Goal: Information Seeking & Learning: Find specific page/section

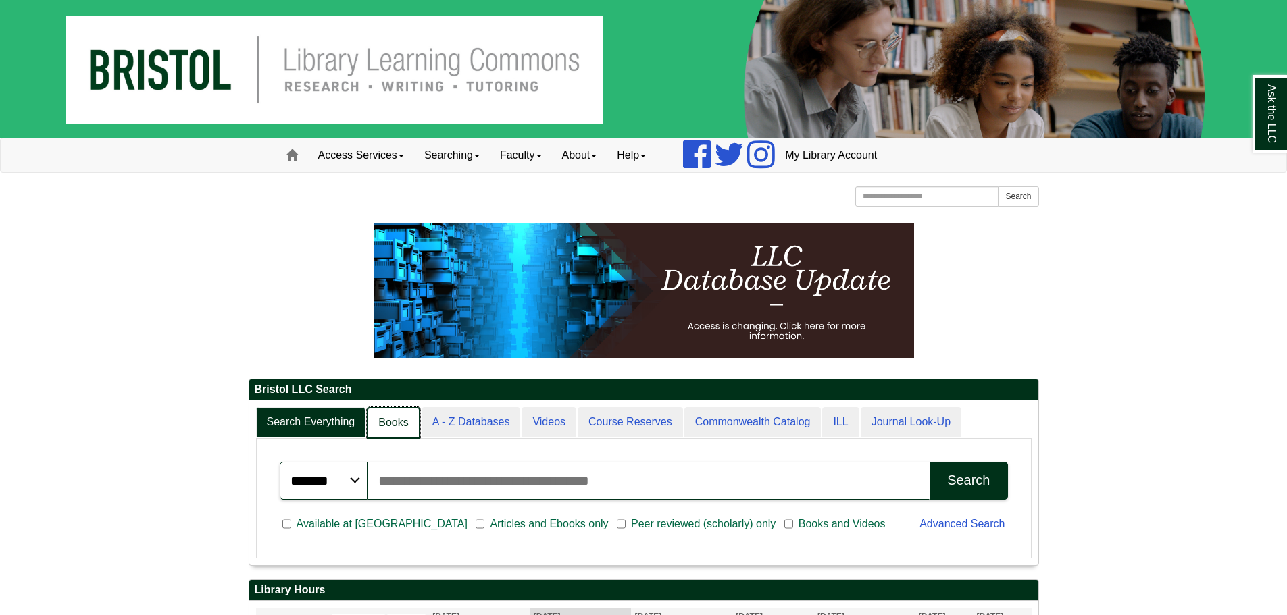
click at [402, 431] on link "Books" at bounding box center [393, 423] width 53 height 32
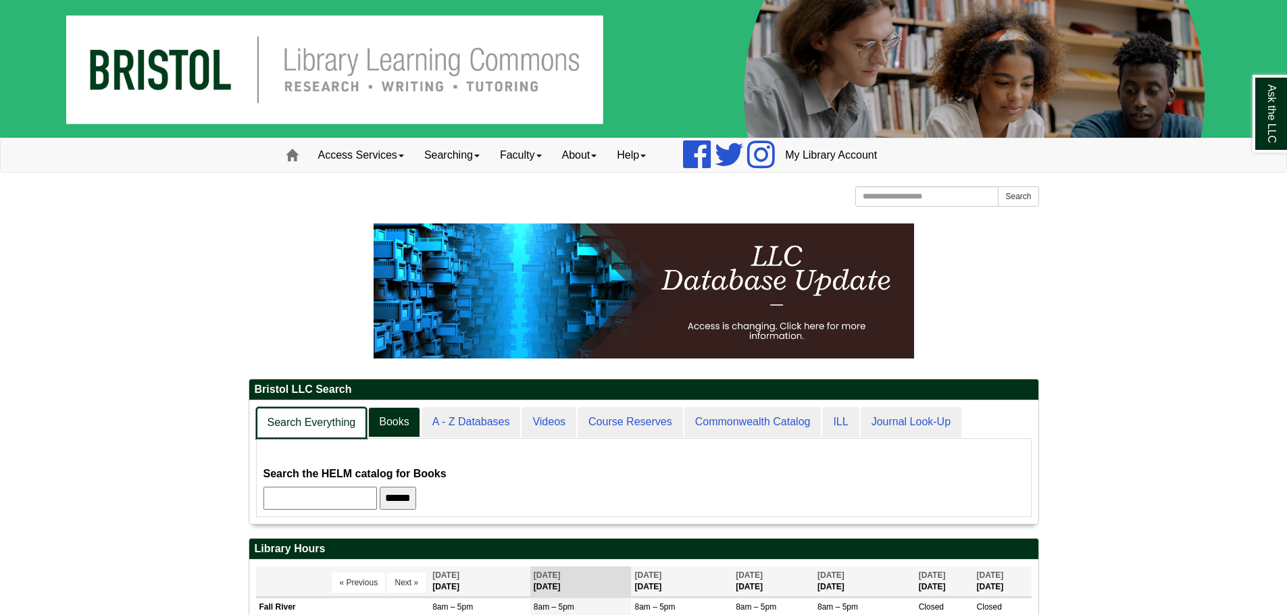
scroll to position [124, 789]
click at [346, 428] on link "Search Everything" at bounding box center [311, 423] width 111 height 32
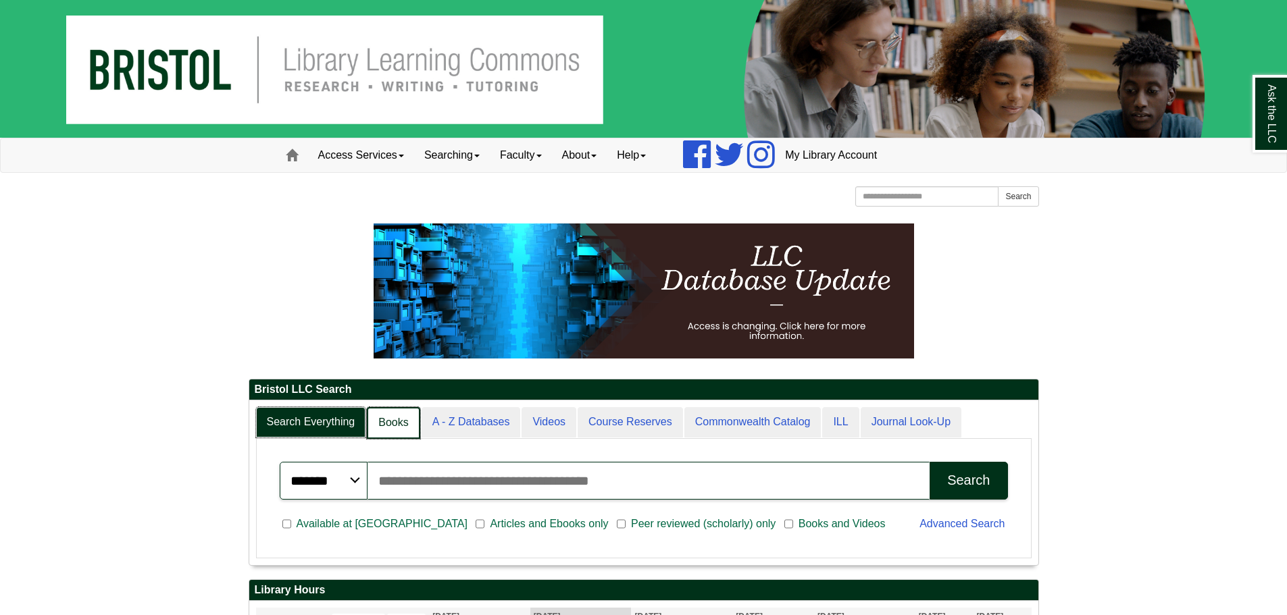
scroll to position [7, 7]
click at [387, 411] on link "Books" at bounding box center [393, 423] width 53 height 32
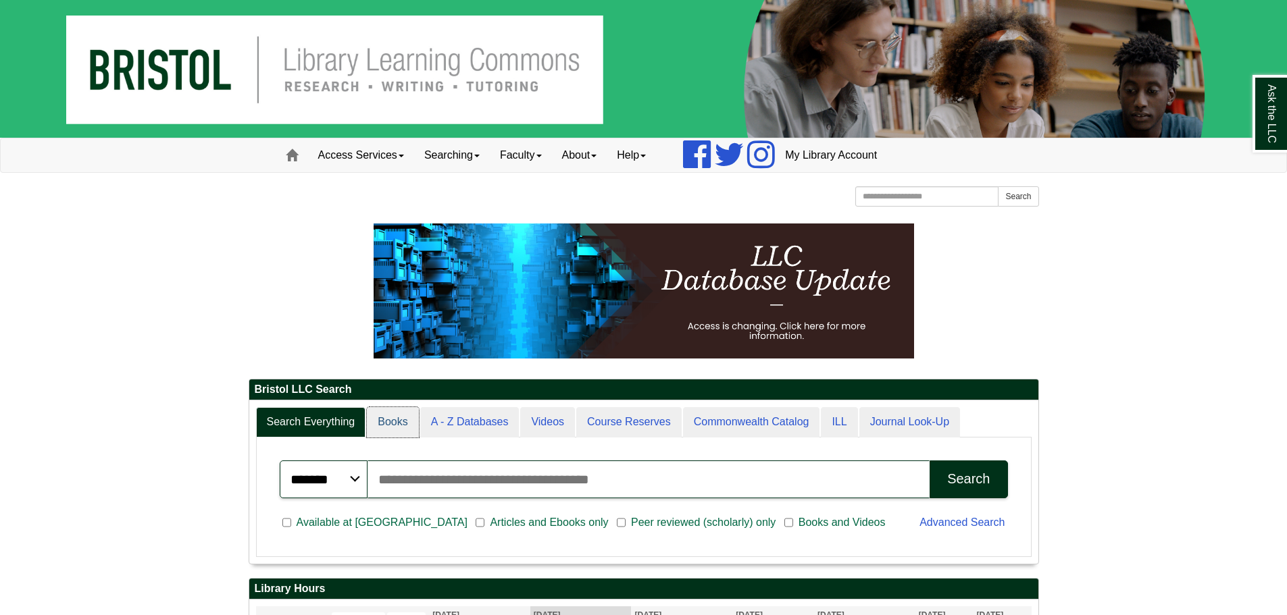
scroll to position [122, 789]
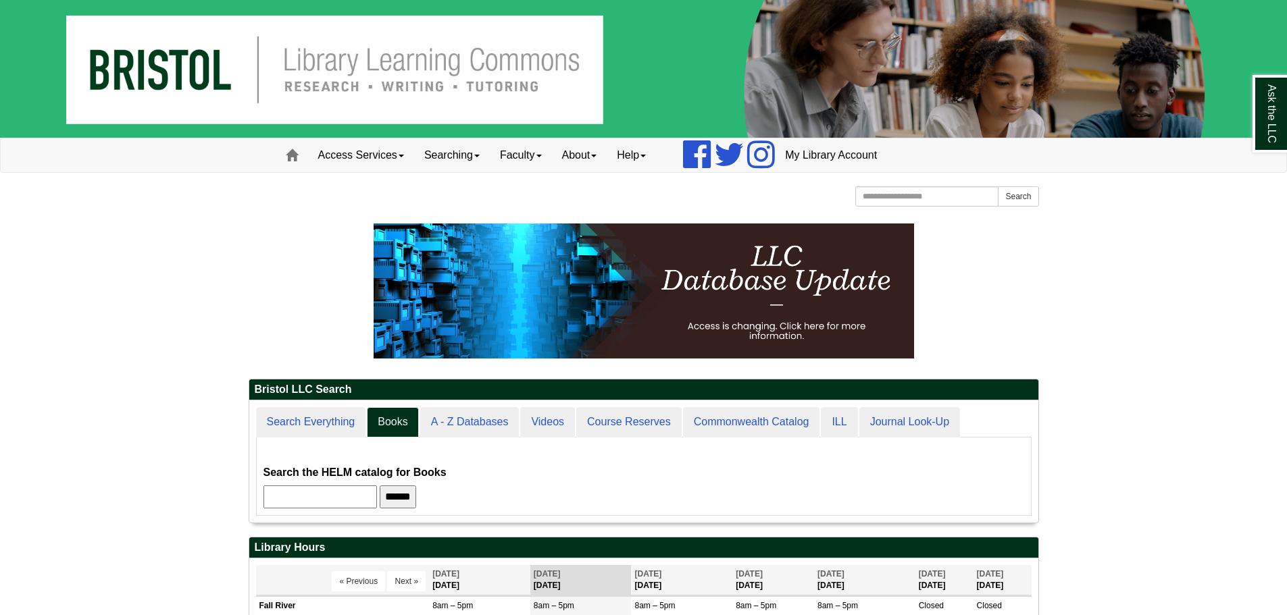
click at [361, 494] on input "text" at bounding box center [319, 497] width 113 height 23
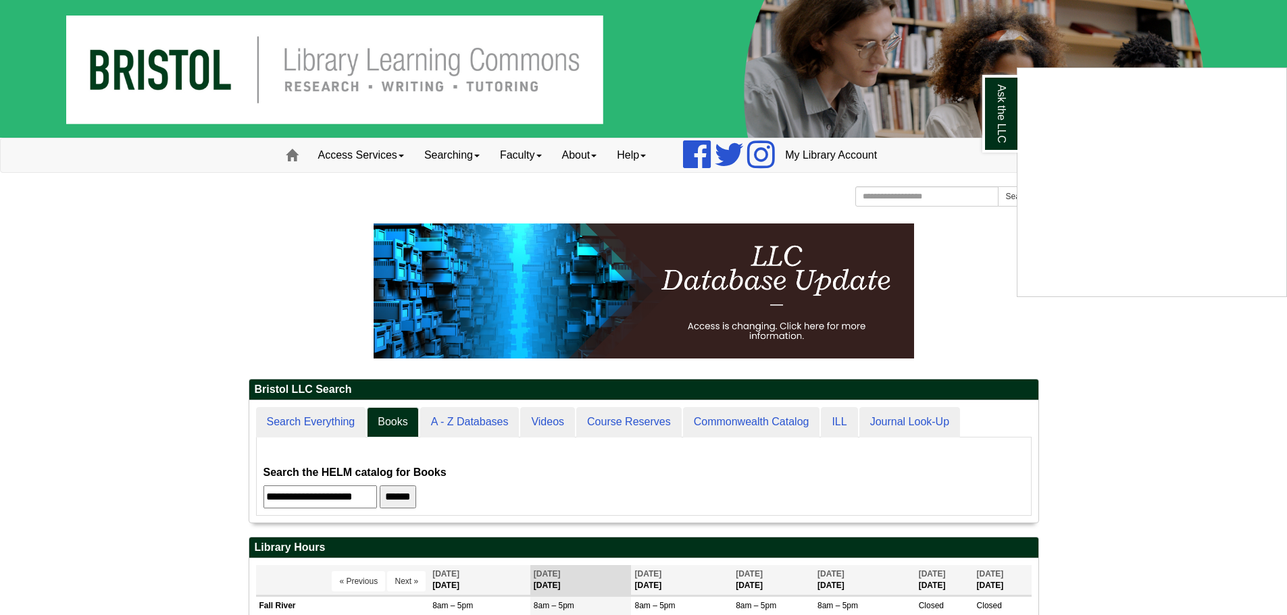
type input "**********"
click at [380, 486] on input "******" at bounding box center [398, 497] width 36 height 23
click at [322, 428] on div "Ask the LLC" at bounding box center [643, 307] width 1287 height 615
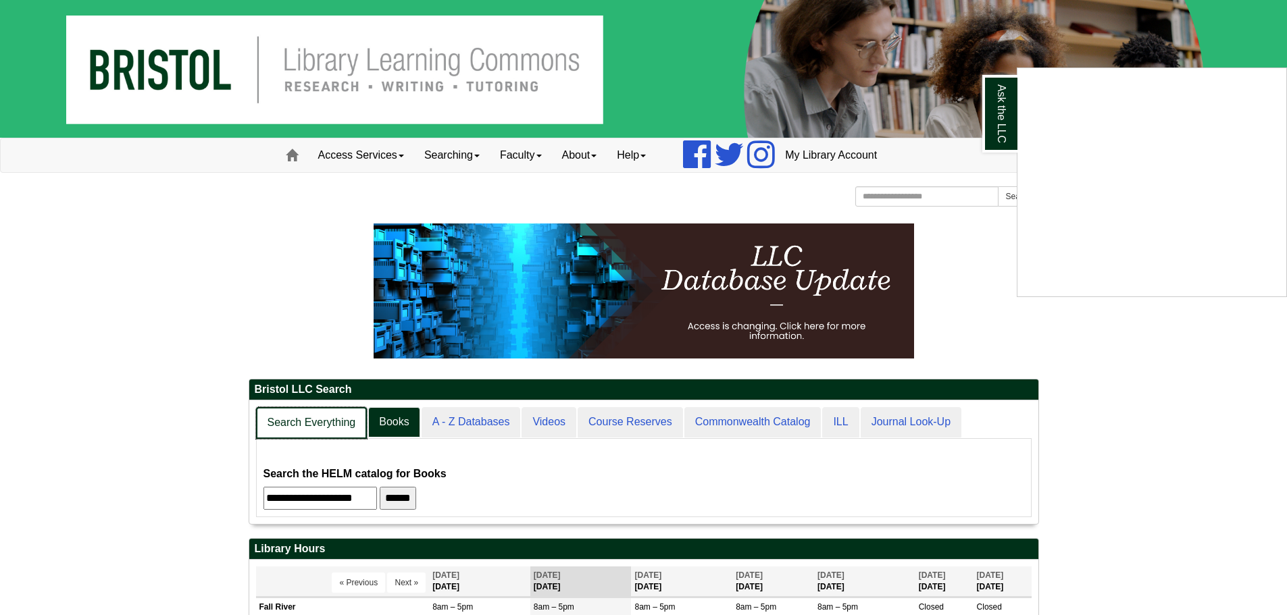
scroll to position [124, 789]
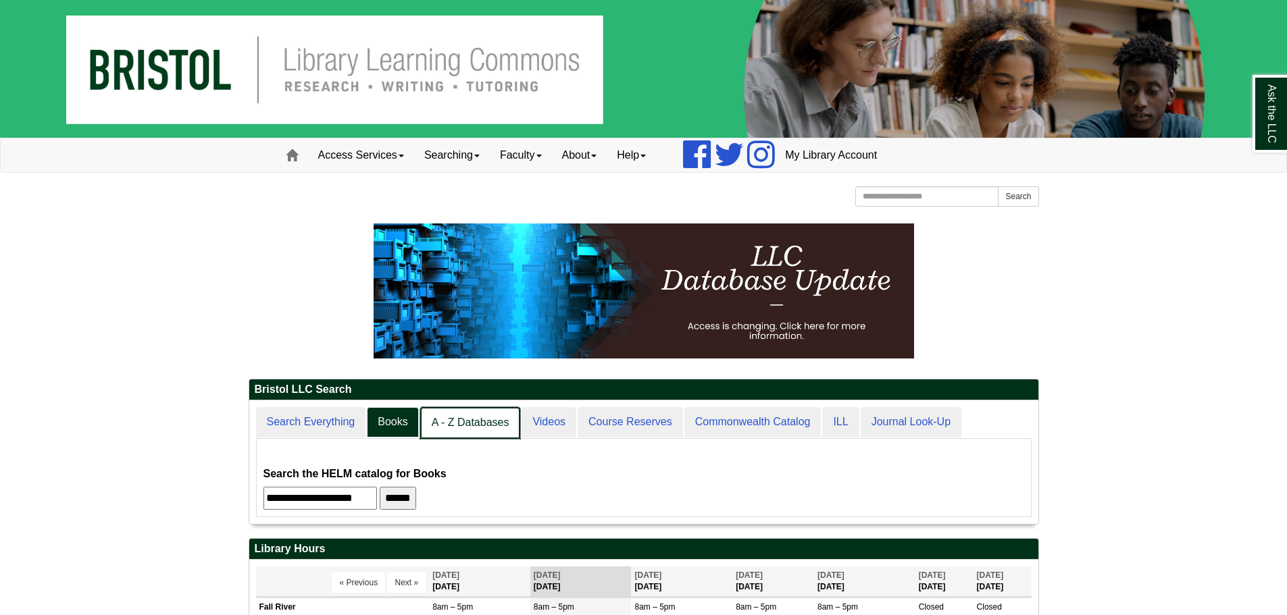
click at [477, 424] on link "A - Z Databases" at bounding box center [470, 423] width 101 height 32
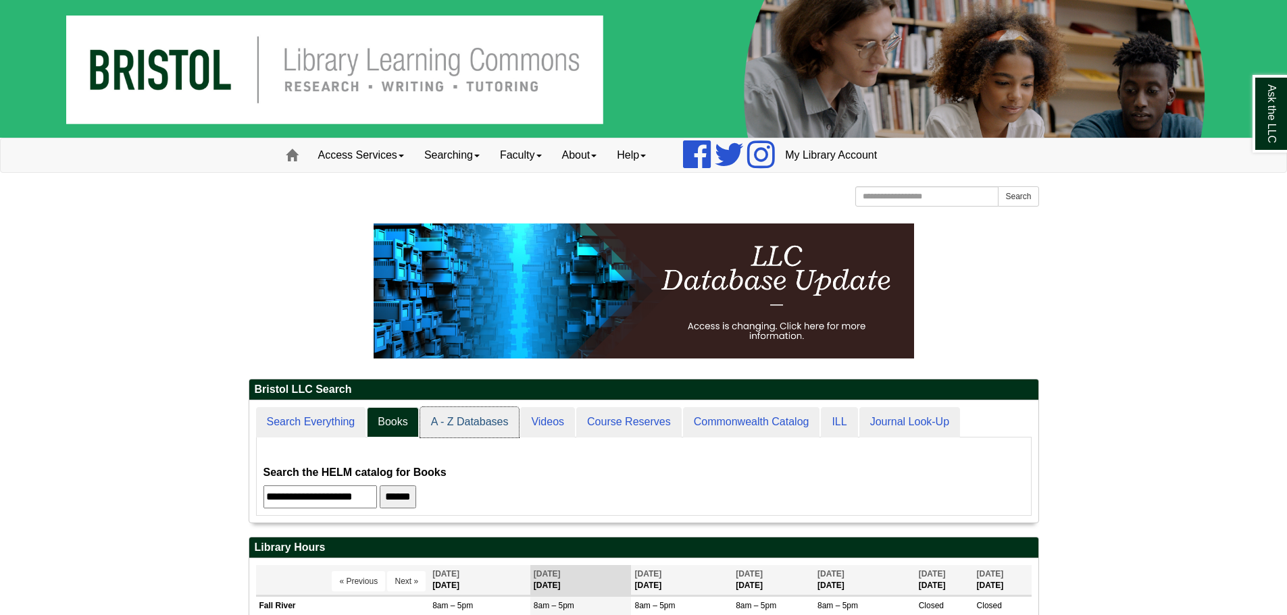
scroll to position [7, 7]
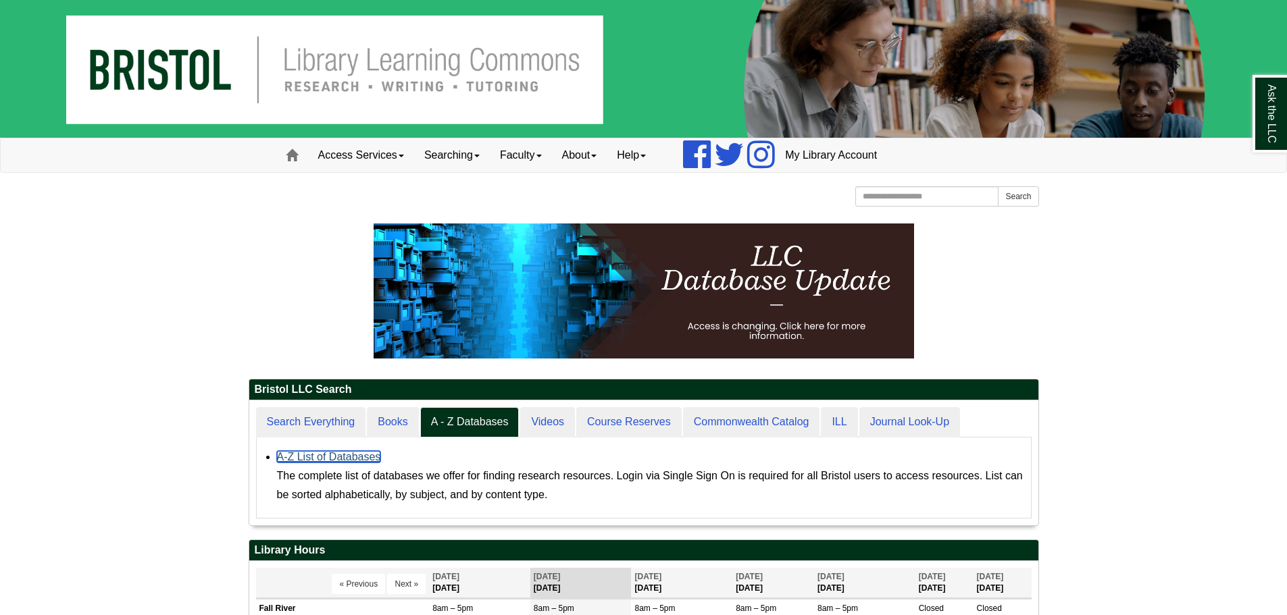
click at [343, 452] on link "A-Z List of Databases" at bounding box center [329, 456] width 104 height 11
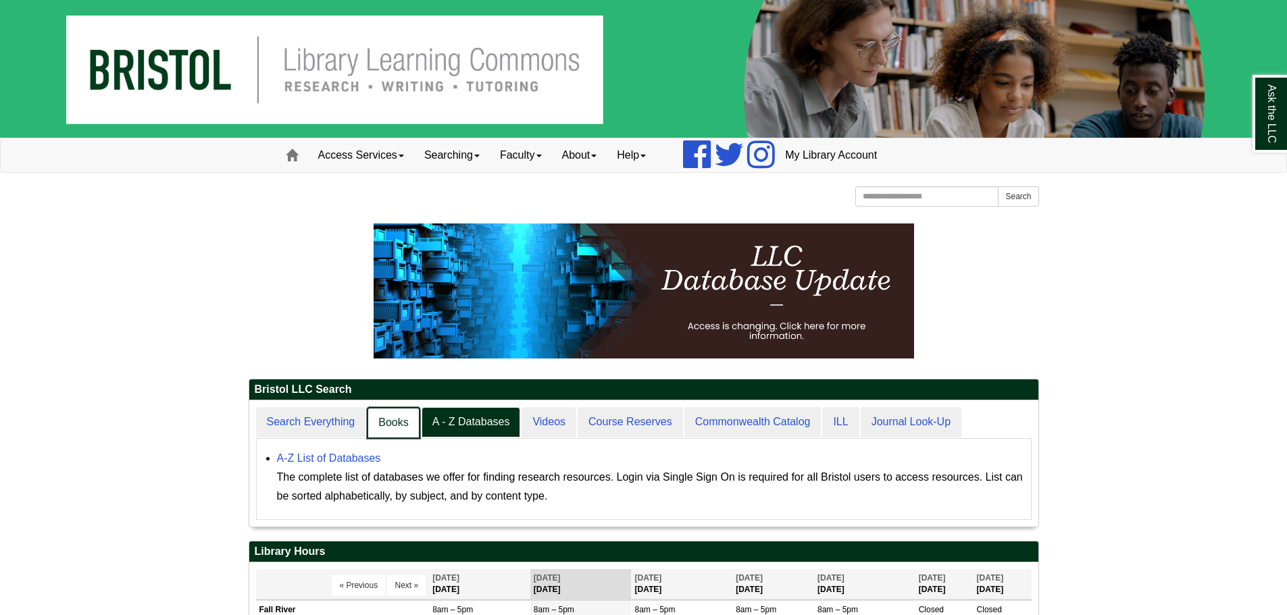
drag, startPoint x: 378, startPoint y: 425, endPoint x: 372, endPoint y: 435, distance: 11.2
click at [378, 425] on link "Books" at bounding box center [393, 423] width 53 height 32
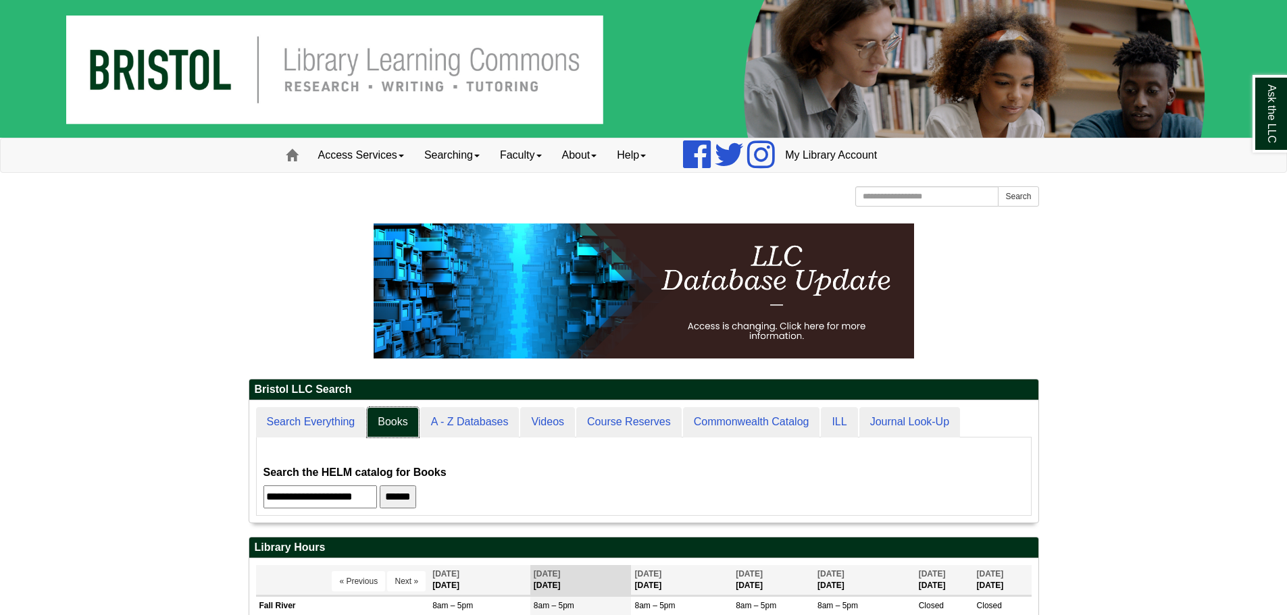
scroll to position [122, 789]
drag, startPoint x: 395, startPoint y: 499, endPoint x: 261, endPoint y: 504, distance: 134.5
click at [261, 504] on div "**********" at bounding box center [643, 477] width 775 height 78
click at [380, 486] on input "******" at bounding box center [398, 497] width 36 height 23
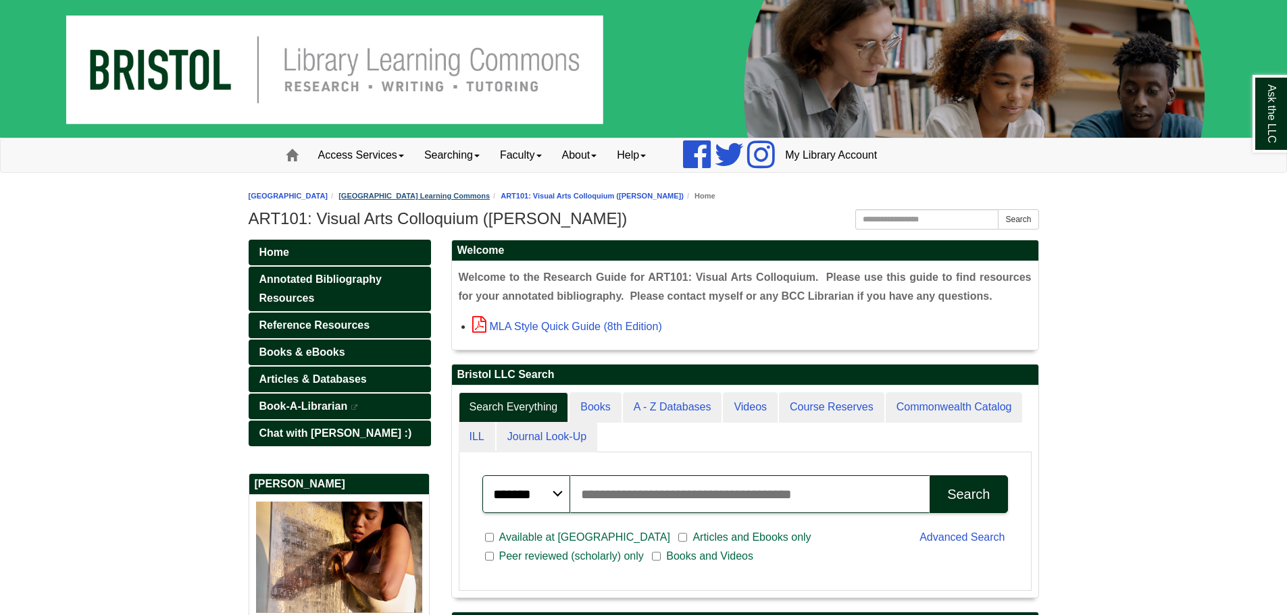
scroll to position [256, 586]
click at [306, 347] on span "Books & eBooks" at bounding box center [302, 351] width 86 height 11
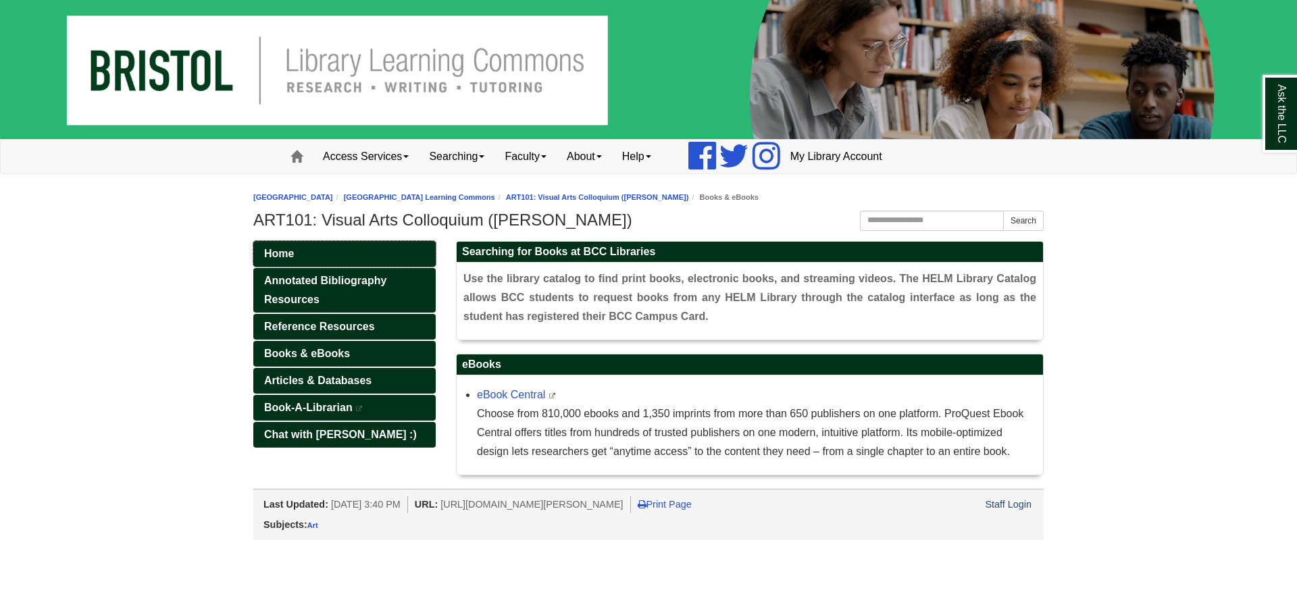
click at [330, 252] on link "Home" at bounding box center [344, 254] width 182 height 26
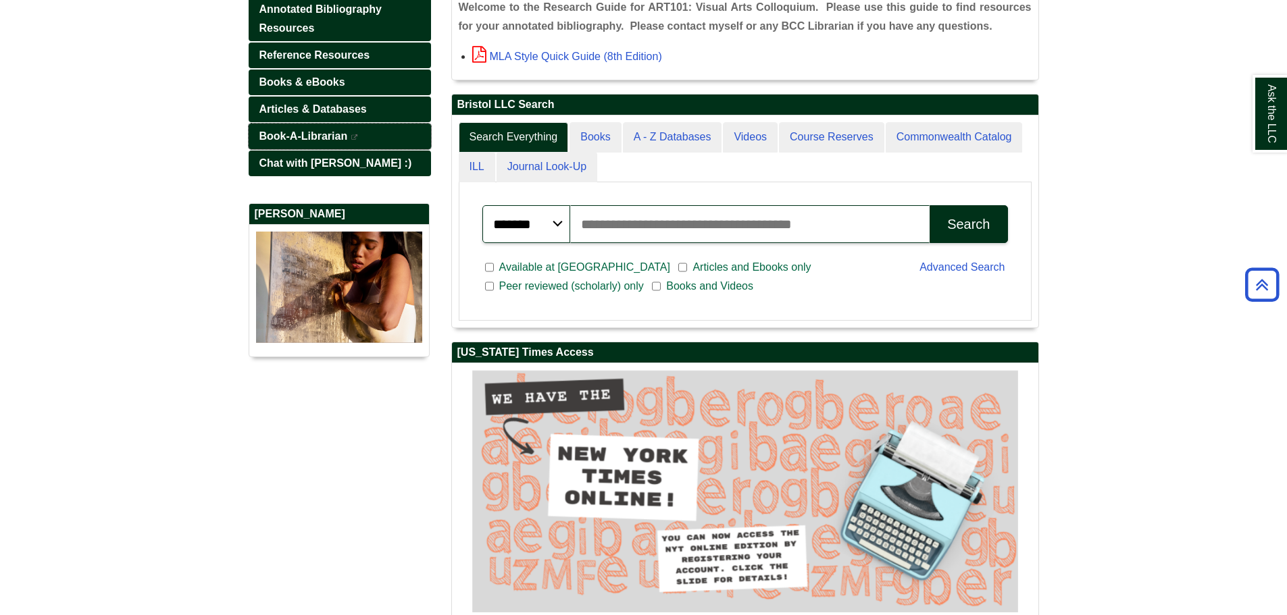
scroll to position [212, 586]
click at [338, 107] on span "Articles & Databases" at bounding box center [312, 108] width 107 height 11
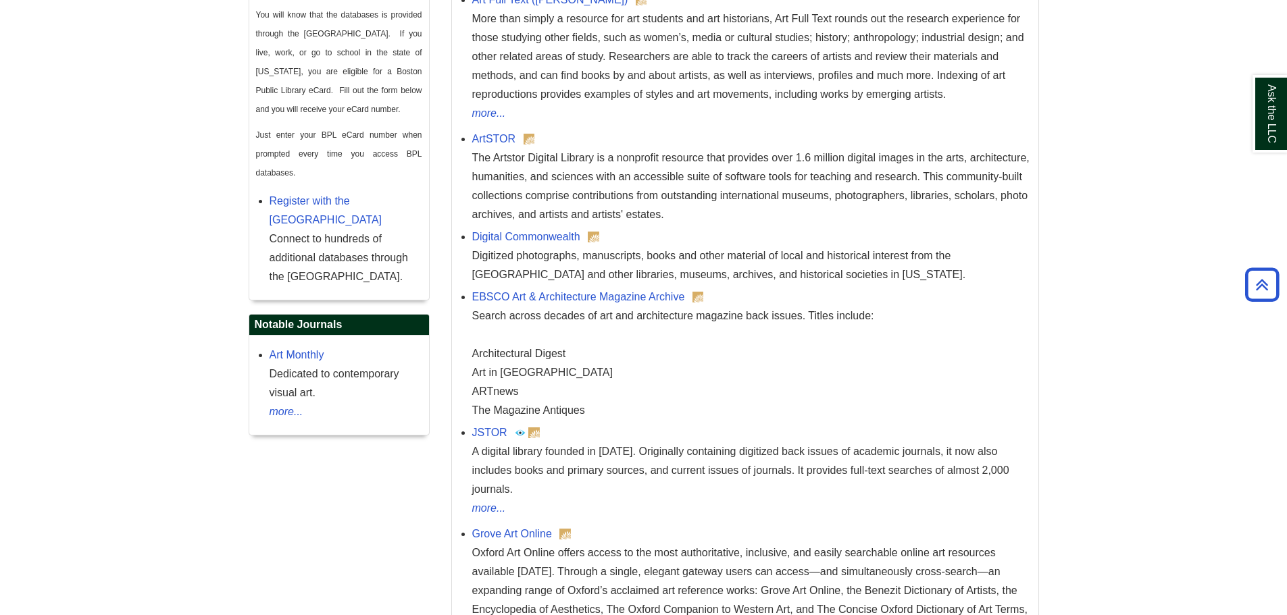
scroll to position [806, 0]
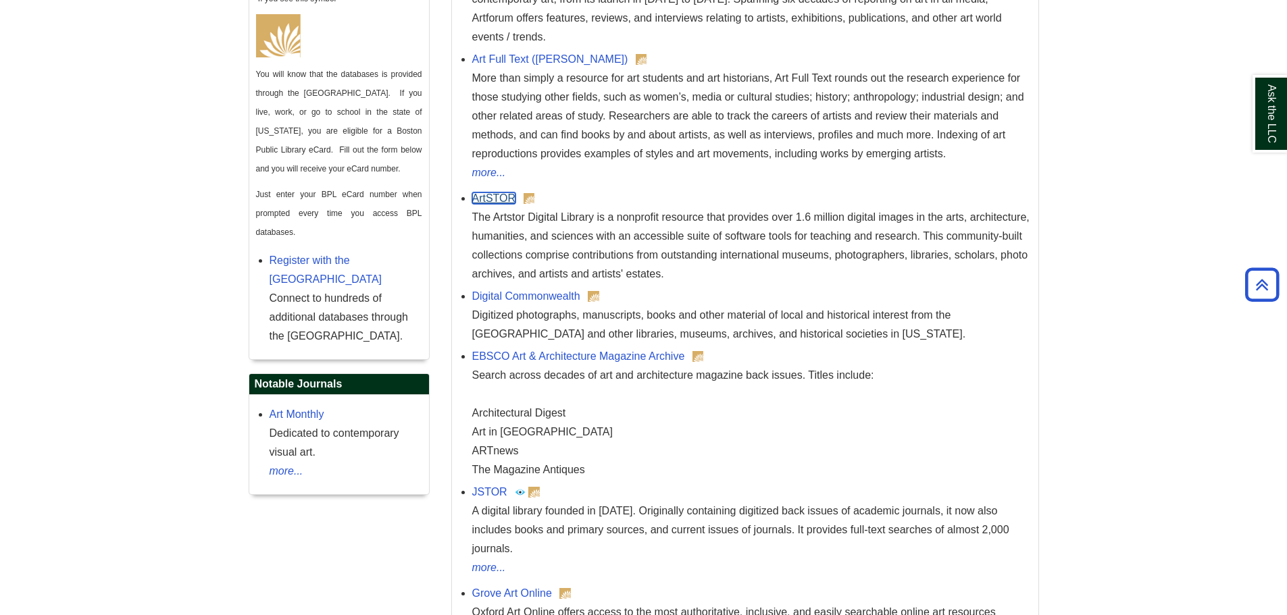
click at [498, 194] on link "ArtSTOR" at bounding box center [494, 197] width 44 height 11
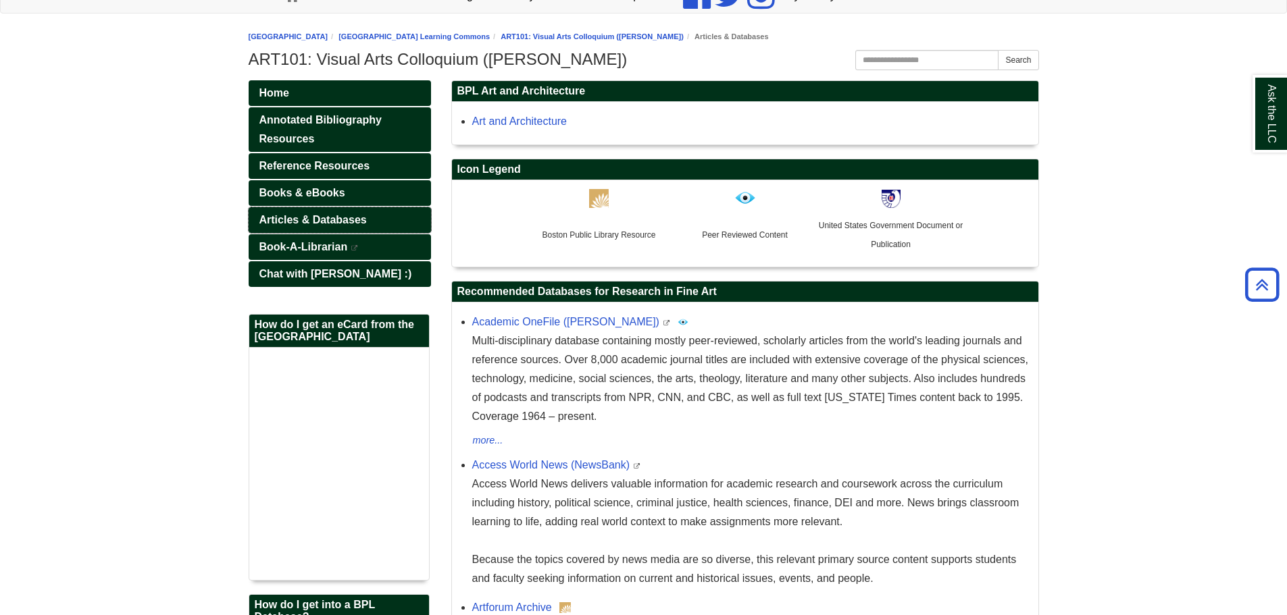
scroll to position [135, 0]
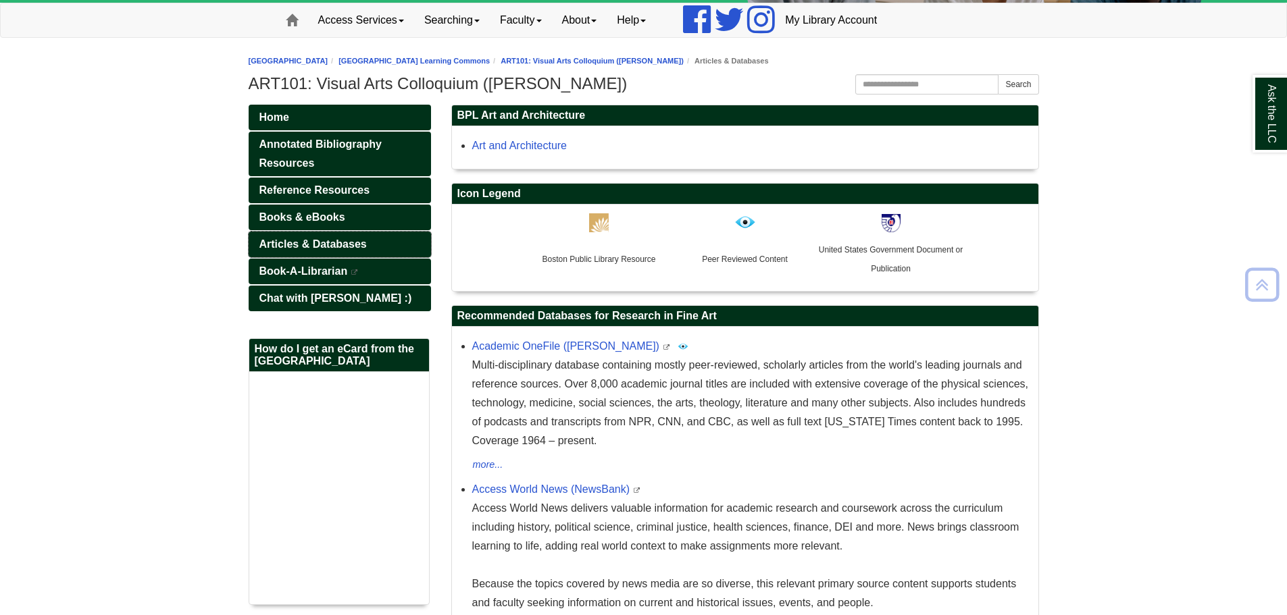
click at [371, 237] on link "Articles & Databases" at bounding box center [340, 245] width 182 height 26
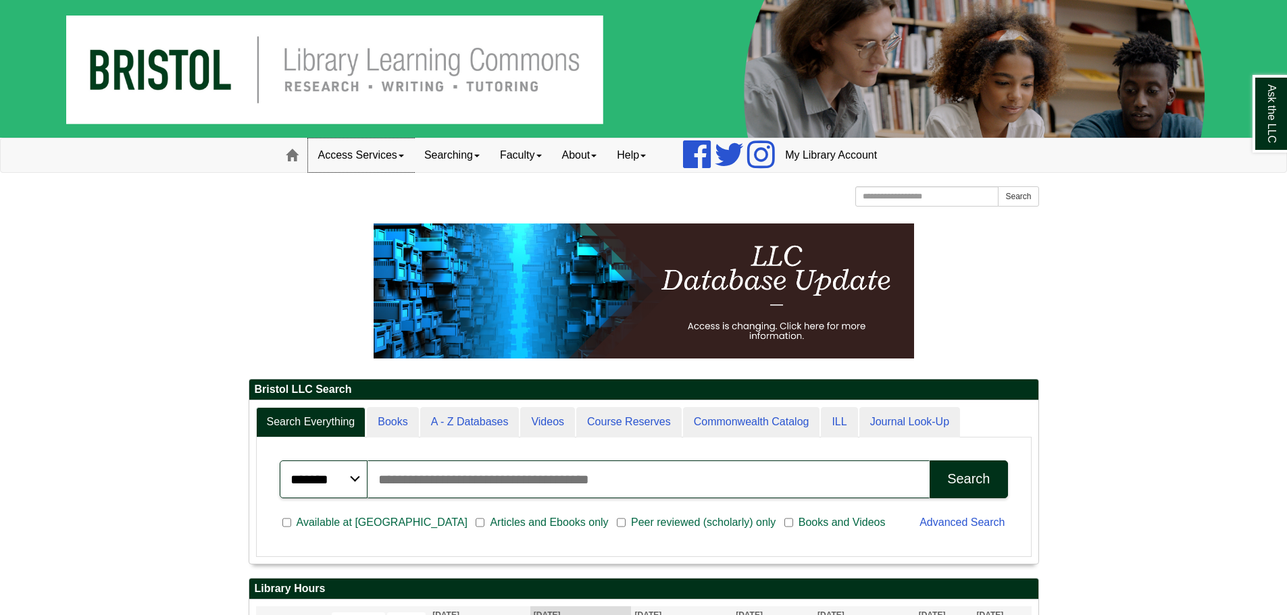
click at [319, 155] on link "Access Services" at bounding box center [361, 155] width 106 height 34
click at [561, 192] on div "Bristol Community College Bristol Community College Library Learning Commons Ho…" at bounding box center [644, 198] width 790 height 24
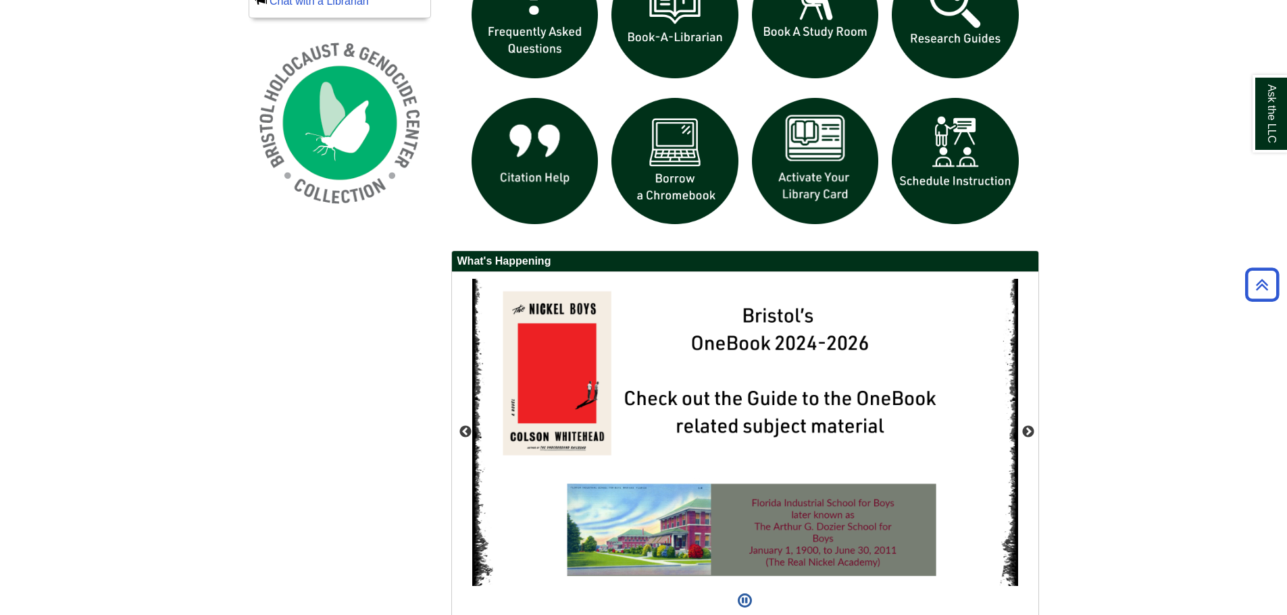
scroll to position [1111, 0]
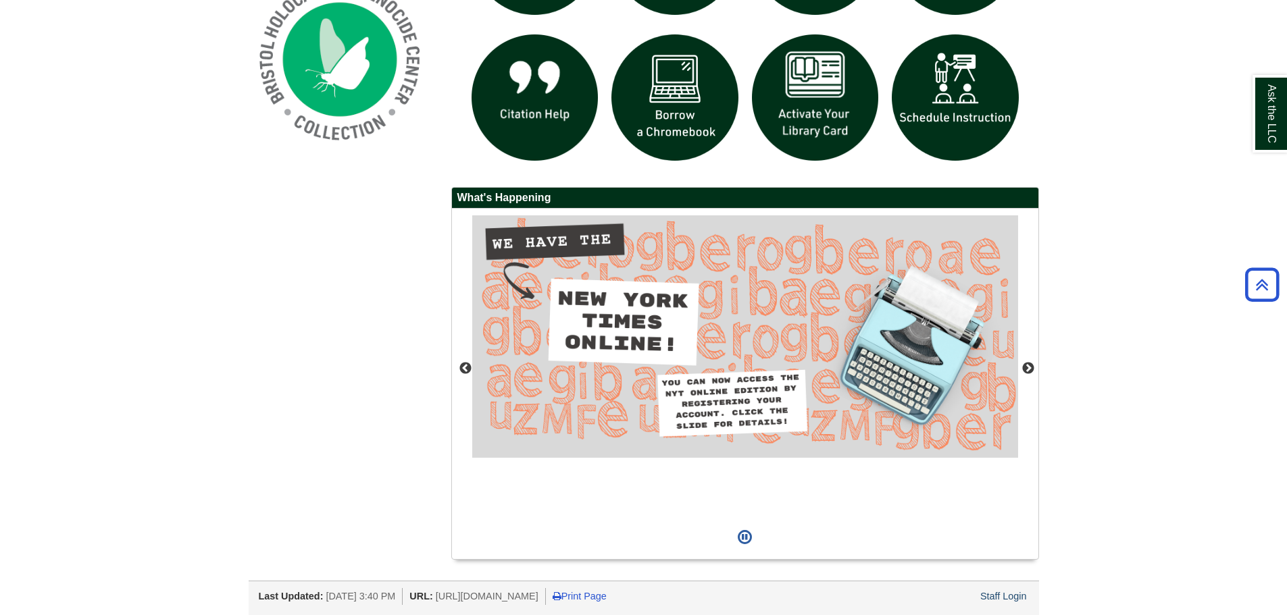
click at [1012, 608] on div at bounding box center [644, 608] width 790 height 7
click at [1018, 596] on link "Staff Login" at bounding box center [1003, 596] width 47 height 11
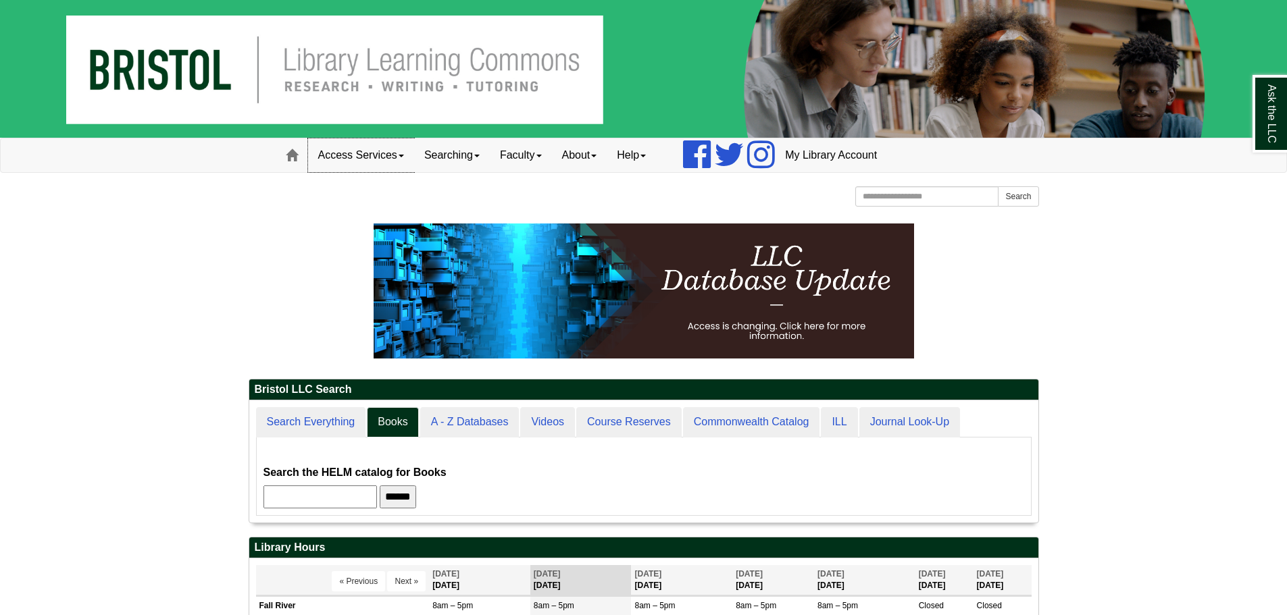
click at [373, 164] on link "Access Services" at bounding box center [361, 155] width 106 height 34
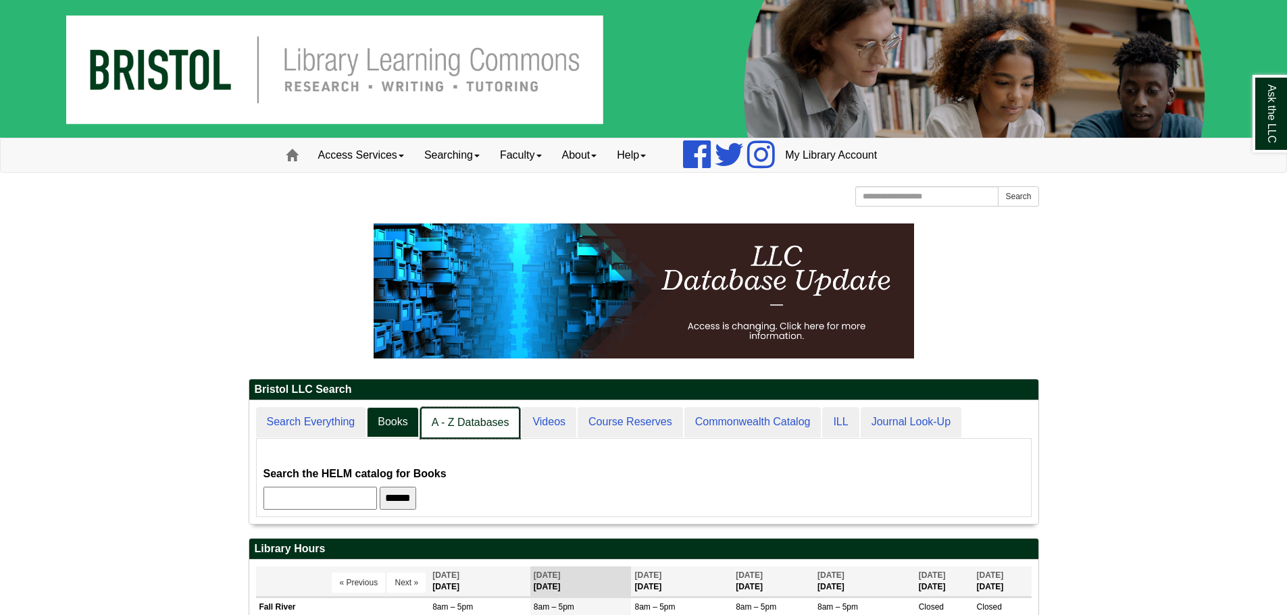
scroll to position [124, 789]
click at [482, 424] on link "A - Z Databases" at bounding box center [470, 423] width 101 height 32
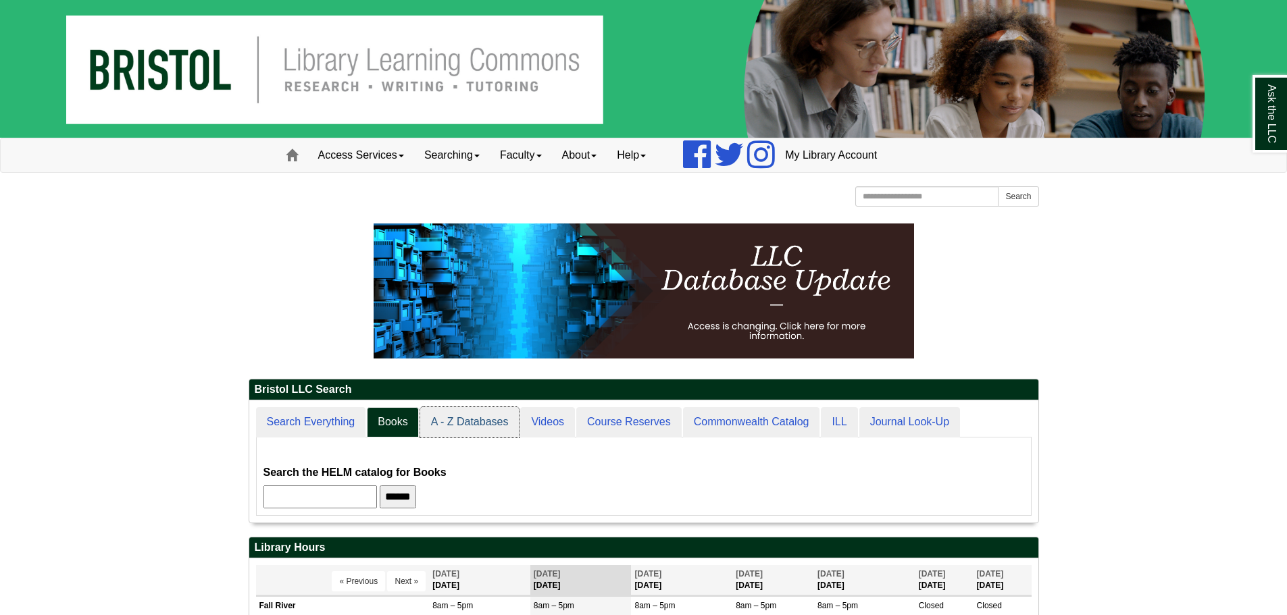
scroll to position [125, 789]
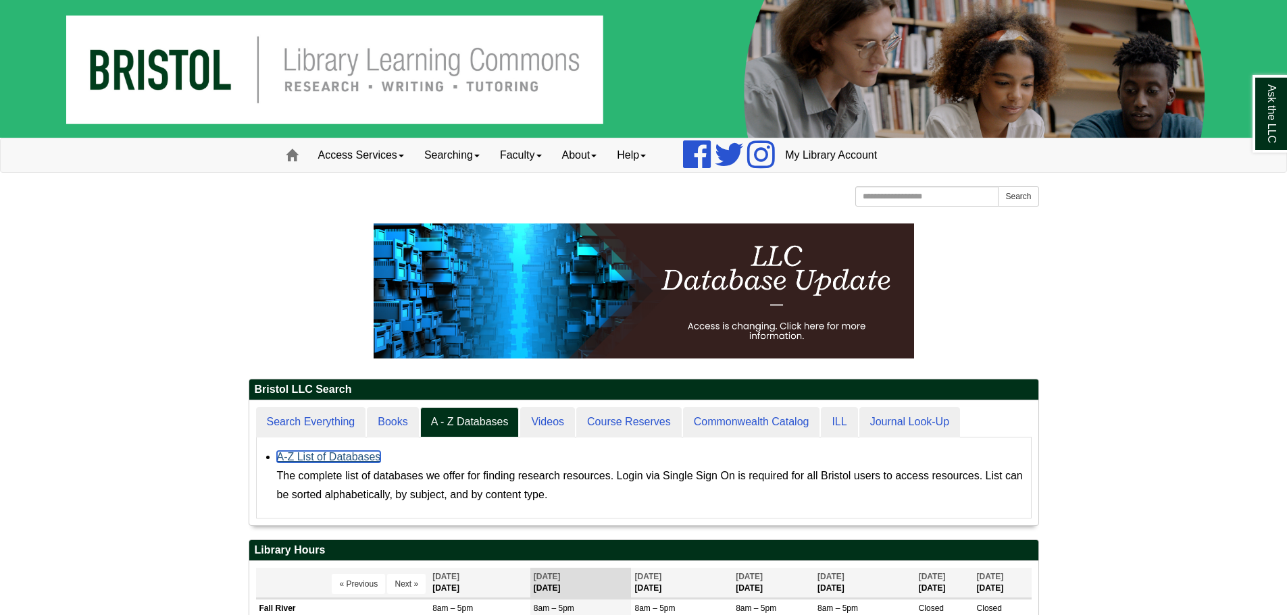
click at [369, 455] on link "A-Z List of Databases" at bounding box center [329, 456] width 104 height 11
